Goal: Information Seeking & Learning: Learn about a topic

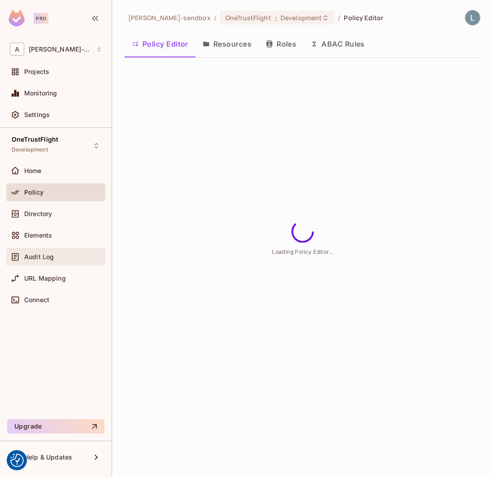
click at [53, 258] on div "Audit Log" at bounding box center [62, 256] width 77 height 7
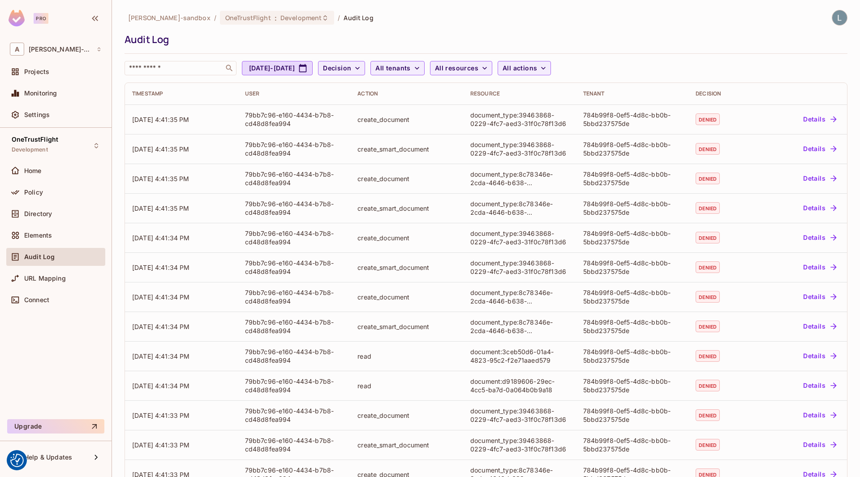
click at [492, 43] on div "Audit Log" at bounding box center [484, 39] width 719 height 13
click at [462, 36] on div "Audit Log" at bounding box center [484, 39] width 719 height 13
click at [55, 69] on div "Projects" at bounding box center [62, 71] width 77 height 7
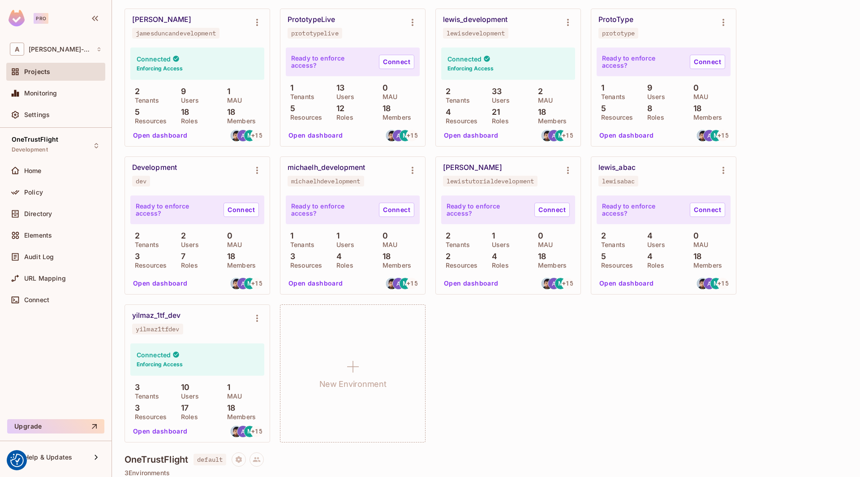
scroll to position [274, 0]
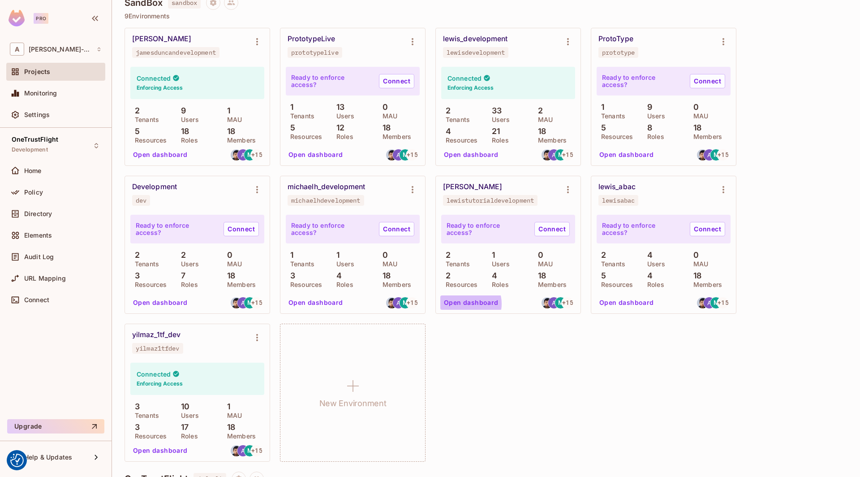
click at [467, 304] on button "Open dashboard" at bounding box center [471, 302] width 62 height 14
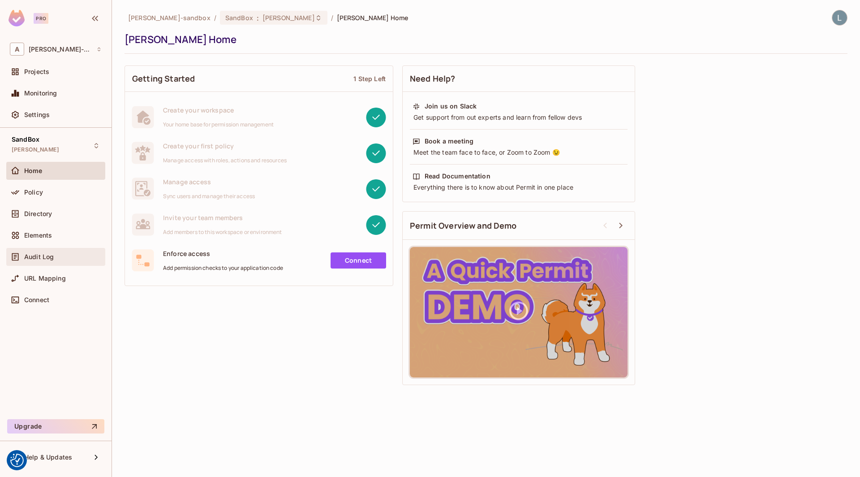
click at [52, 250] on div "Audit Log" at bounding box center [55, 257] width 99 height 18
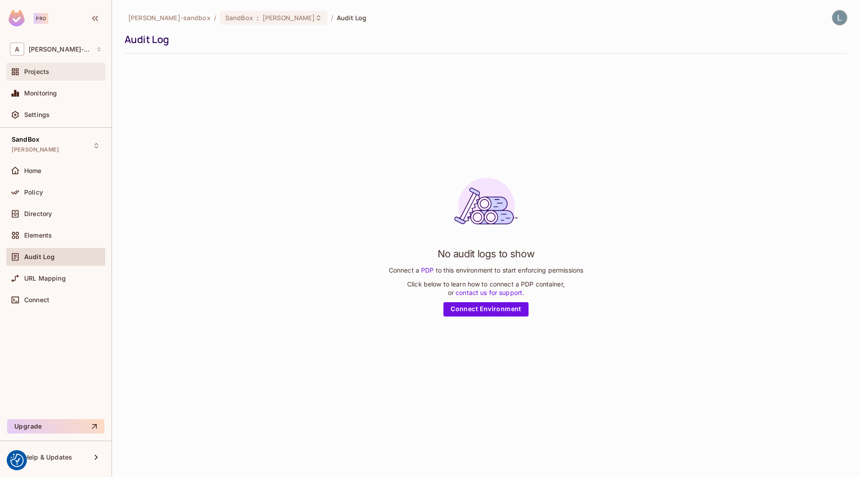
click at [50, 70] on div "Projects" at bounding box center [62, 71] width 77 height 7
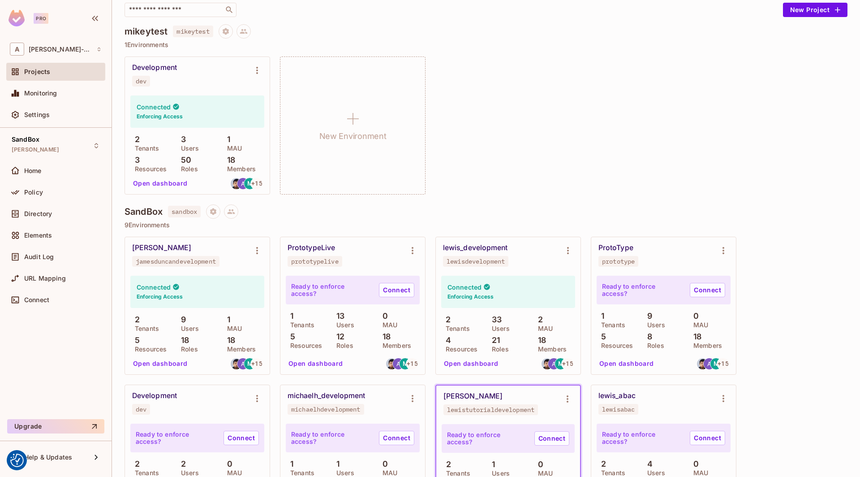
scroll to position [104, 0]
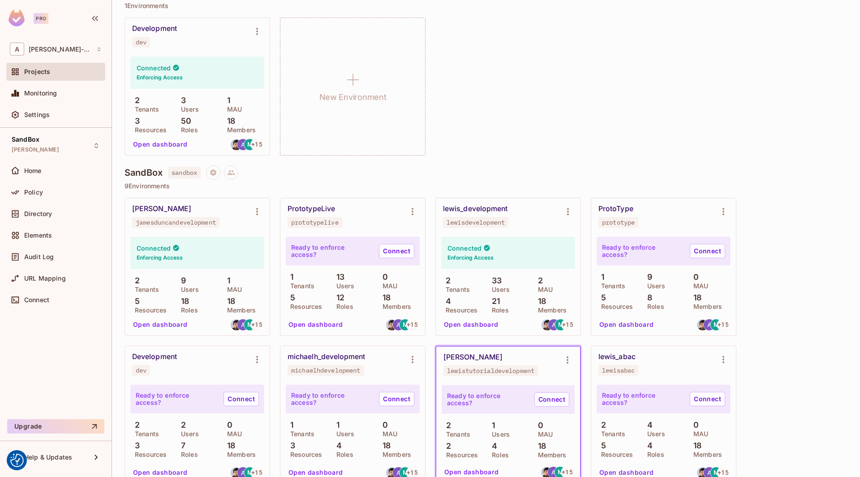
click at [486, 323] on button "Open dashboard" at bounding box center [471, 324] width 62 height 14
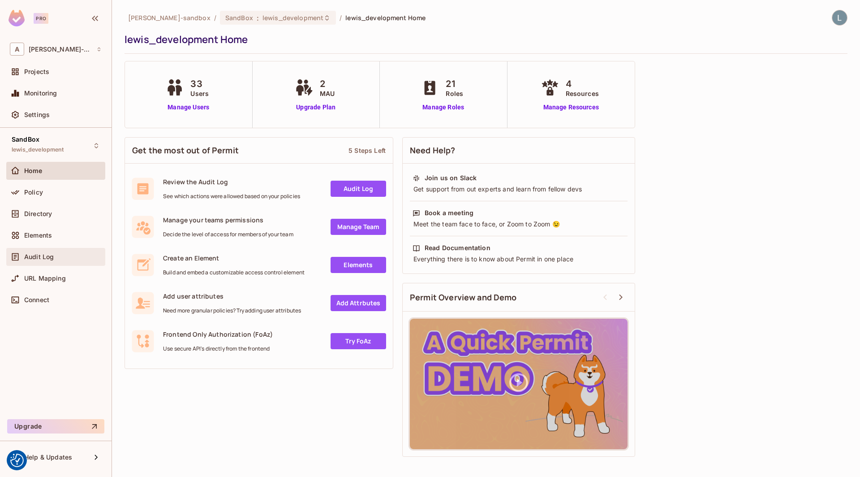
click at [56, 261] on div "Audit Log" at bounding box center [56, 256] width 92 height 11
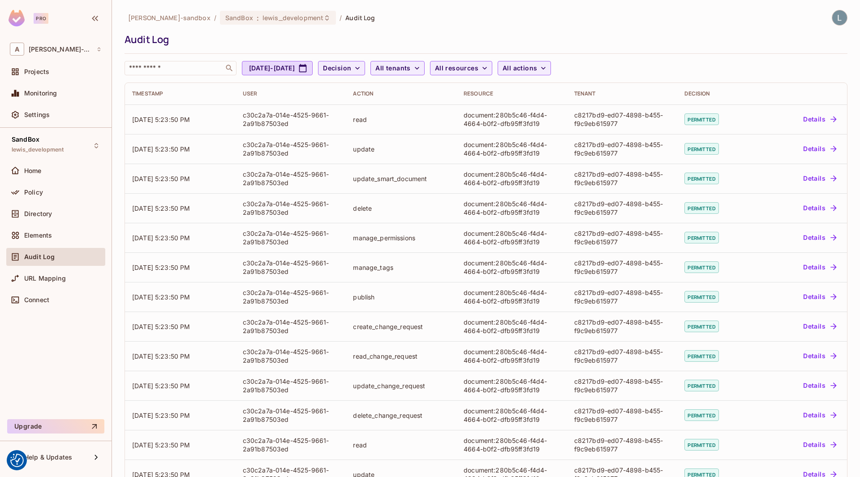
click at [416, 29] on div "[PERSON_NAME]-sandbox / SandBox : lewis_development / Audit Log Audit Log ​ [DA…" at bounding box center [486, 42] width 723 height 65
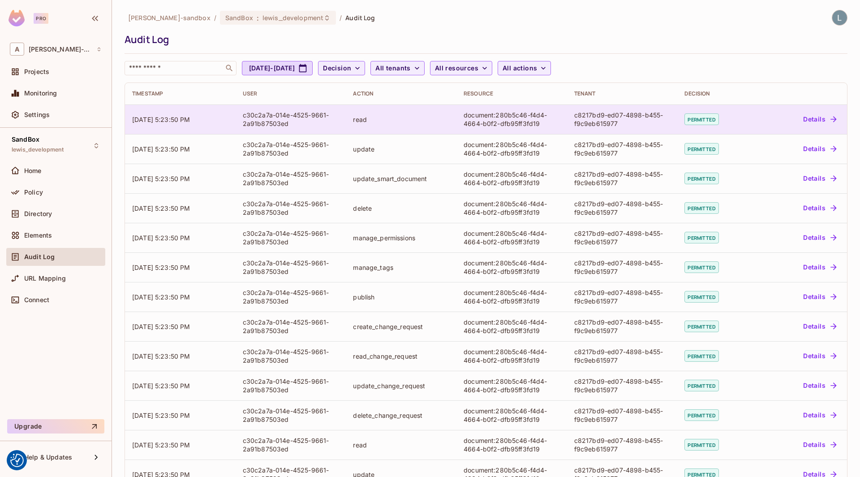
click at [492, 122] on div "document:280b5c46-f4d4-4664-b0f2-dfb95ff3fd19" at bounding box center [512, 119] width 96 height 17
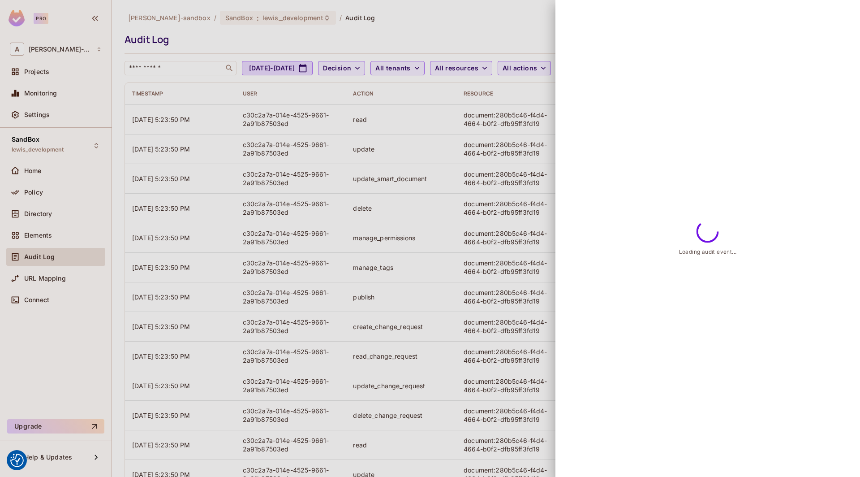
click at [492, 122] on div at bounding box center [430, 238] width 860 height 477
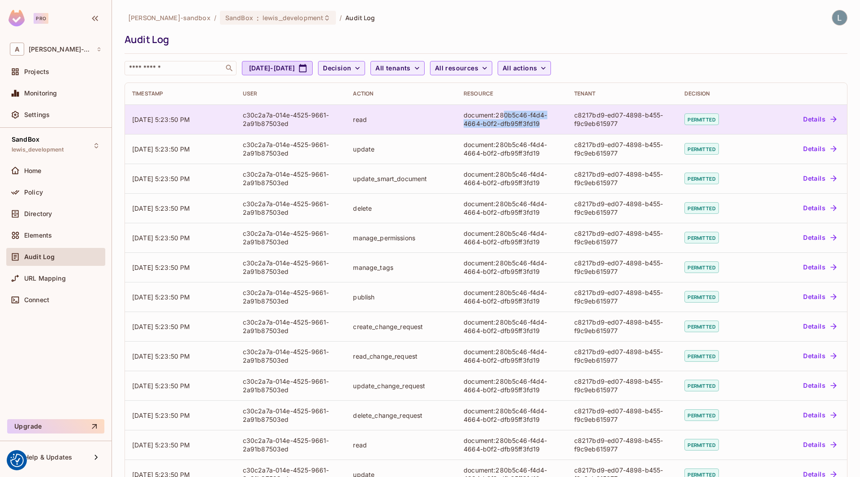
drag, startPoint x: 547, startPoint y: 123, endPoint x: 502, endPoint y: 109, distance: 47.3
click at [492, 109] on td "document:280b5c46-f4d4-4664-b0f2-dfb95ff3fd19" at bounding box center [511, 119] width 111 height 30
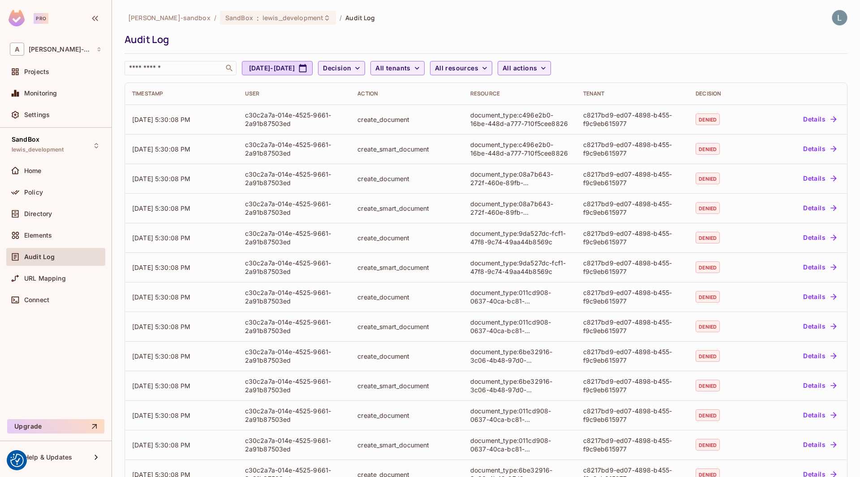
click at [554, 30] on div "[PERSON_NAME]-sandbox / SandBox : lewis_development / Audit Log Audit Log ​ [DA…" at bounding box center [486, 42] width 723 height 65
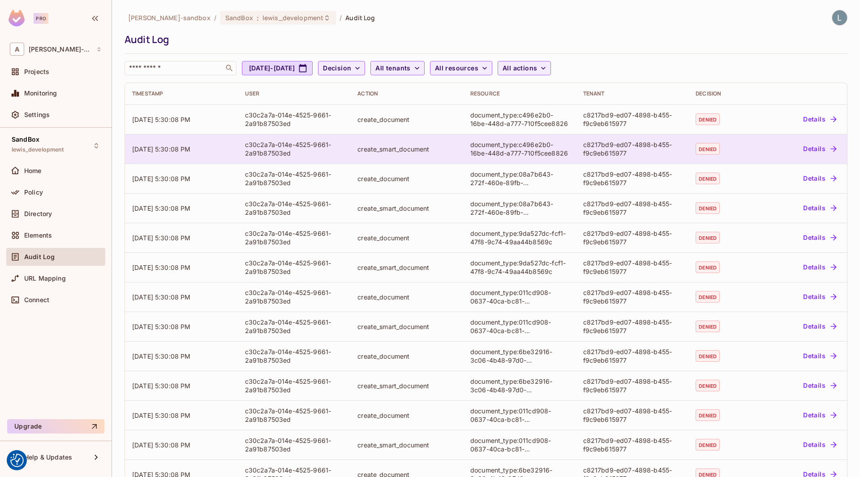
scroll to position [113, 0]
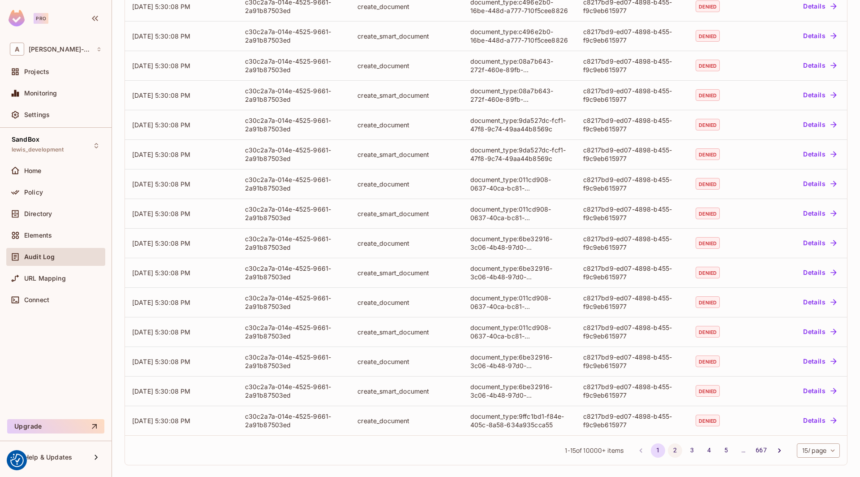
click at [675, 451] on button "2" at bounding box center [675, 450] width 14 height 14
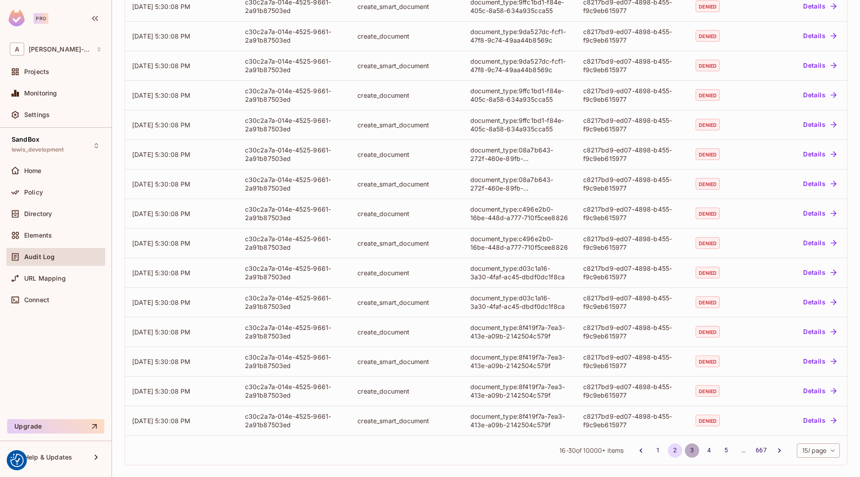
click at [690, 449] on button "3" at bounding box center [692, 450] width 14 height 14
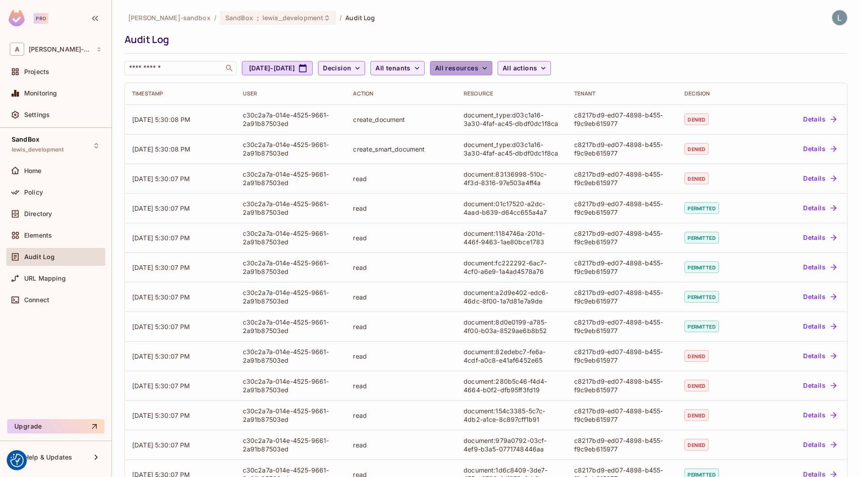
click at [478, 73] on span "All resources" at bounding box center [456, 68] width 43 height 11
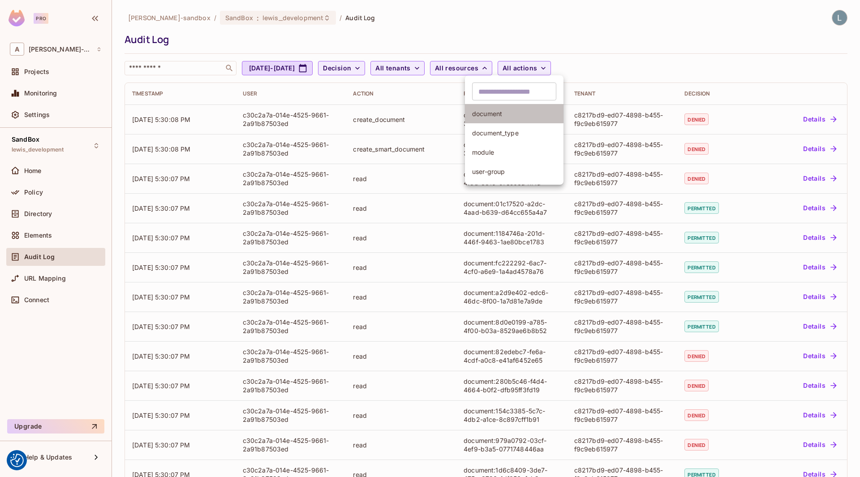
click at [501, 112] on span "document" at bounding box center [514, 113] width 84 height 9
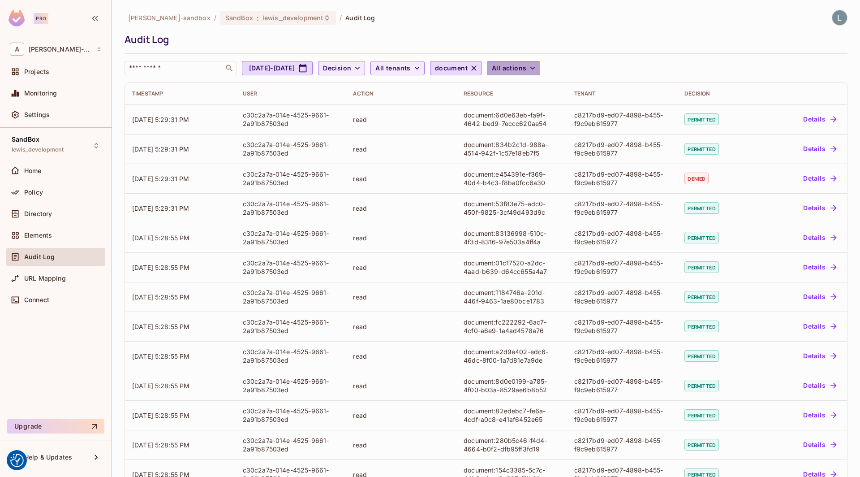
click at [526, 68] on span "All actions" at bounding box center [509, 68] width 34 height 11
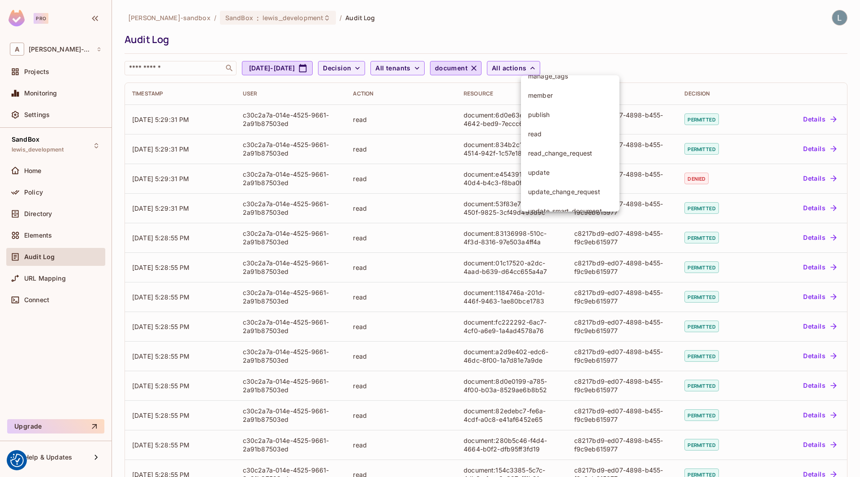
scroll to position [185, 0]
click at [557, 120] on span "read" at bounding box center [570, 121] width 84 height 9
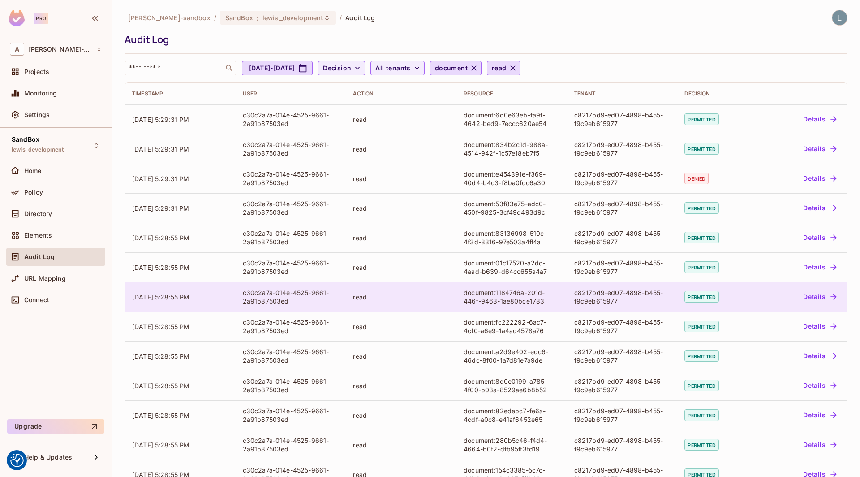
scroll to position [113, 0]
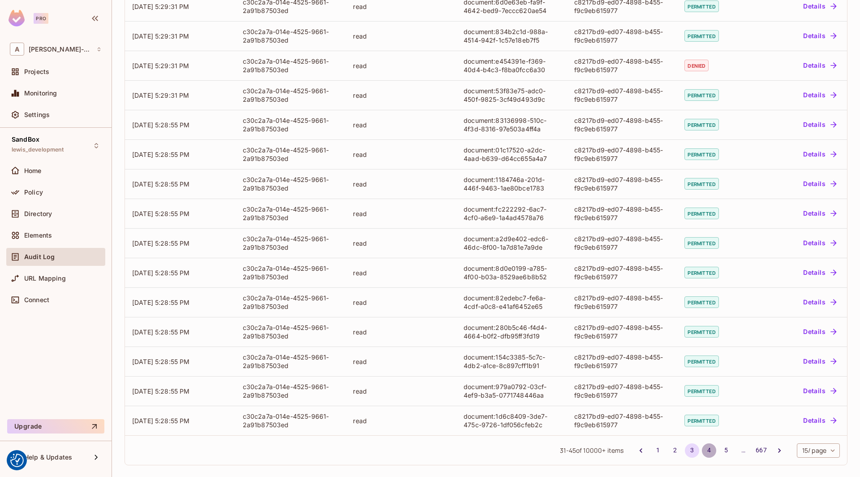
click at [703, 455] on button "4" at bounding box center [709, 450] width 14 height 14
click at [686, 449] on button "3" at bounding box center [692, 450] width 14 height 14
click at [676, 450] on button "2" at bounding box center [675, 450] width 14 height 14
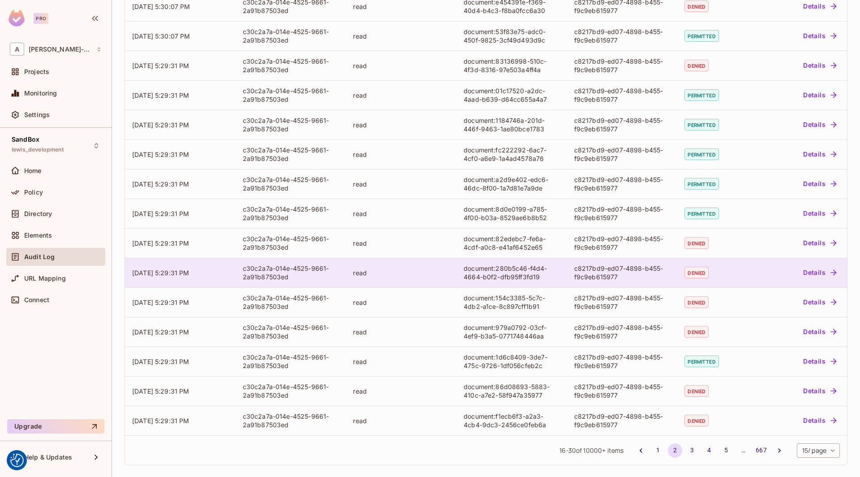
click at [591, 270] on div "c8217bd9-ed07-4898-b455-f9c9eb615977" at bounding box center [622, 272] width 96 height 17
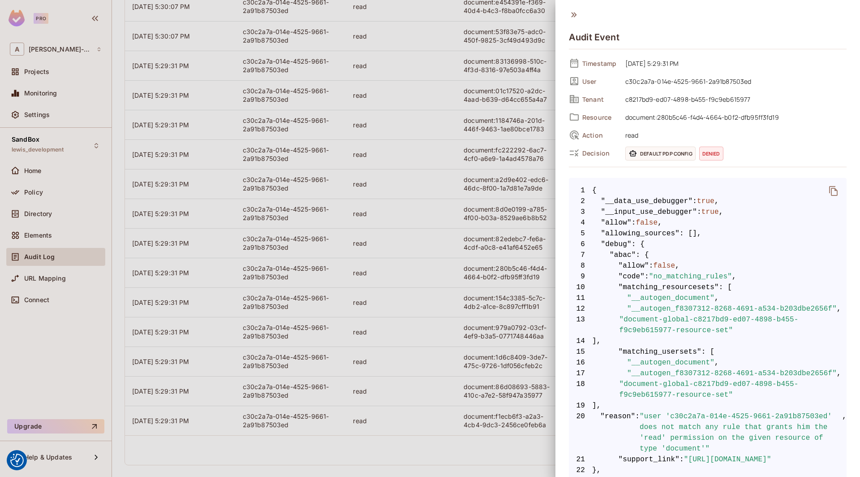
click at [569, 14] on icon at bounding box center [574, 15] width 10 height 10
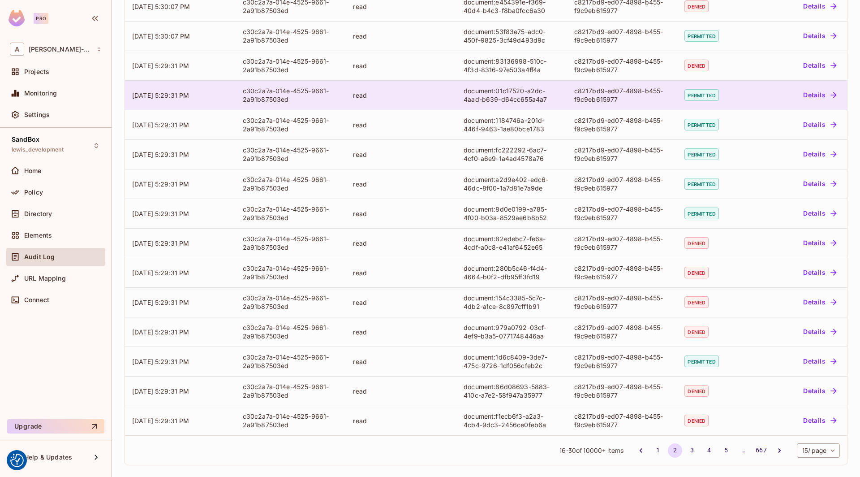
scroll to position [0, 0]
